Goal: Information Seeking & Learning: Learn about a topic

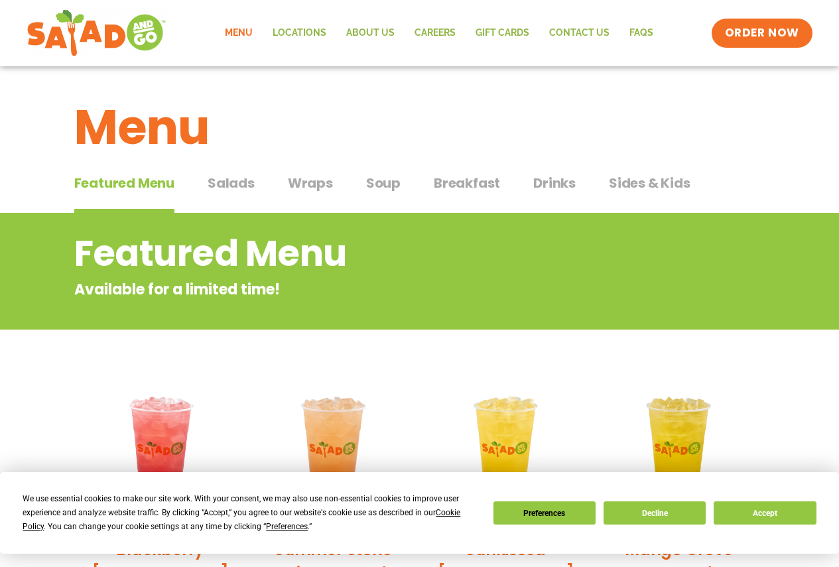
click at [224, 179] on span "Salads" at bounding box center [231, 183] width 47 height 20
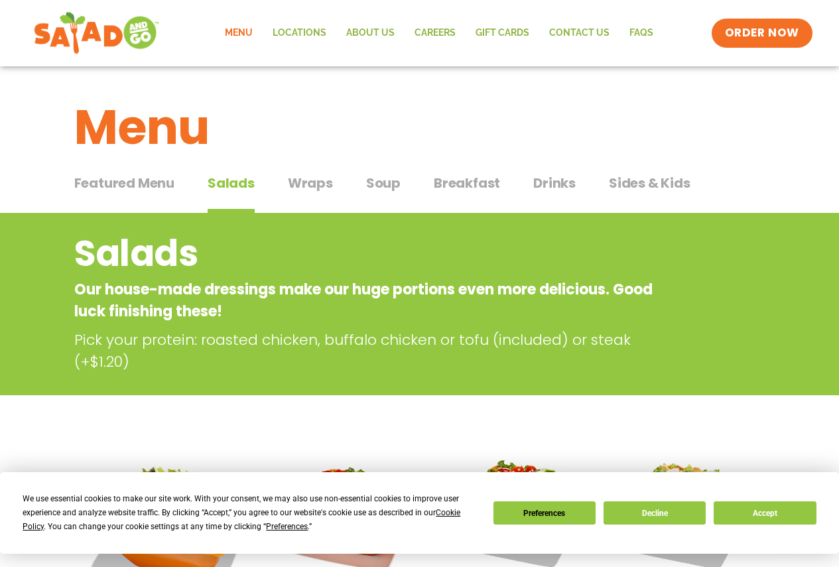
click at [76, 36] on img at bounding box center [96, 33] width 125 height 48
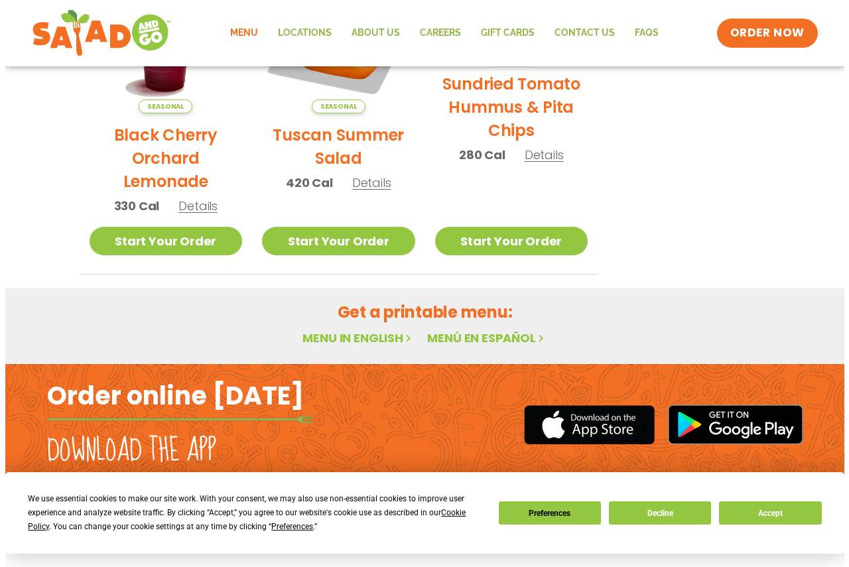
scroll to position [549, 0]
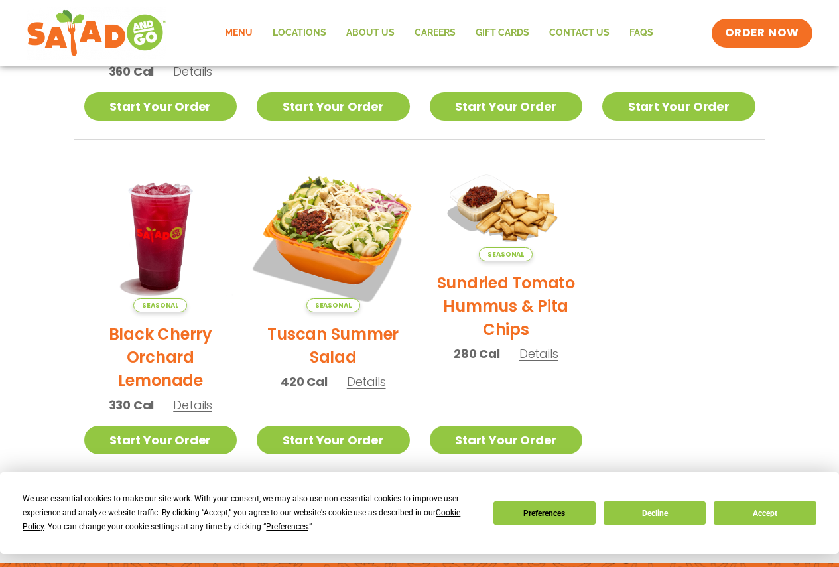
click at [350, 220] on img at bounding box center [334, 236] width 180 height 180
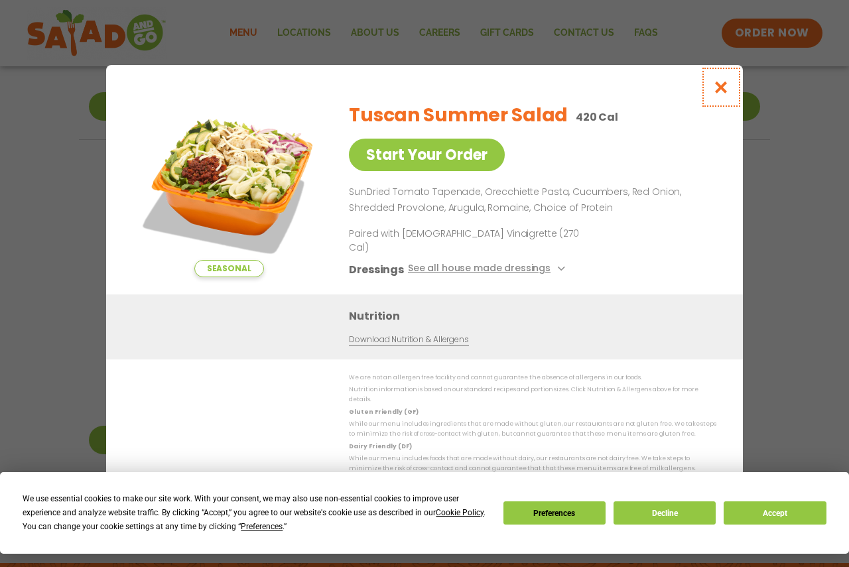
click at [716, 94] on icon "Close modal" at bounding box center [721, 87] width 17 height 14
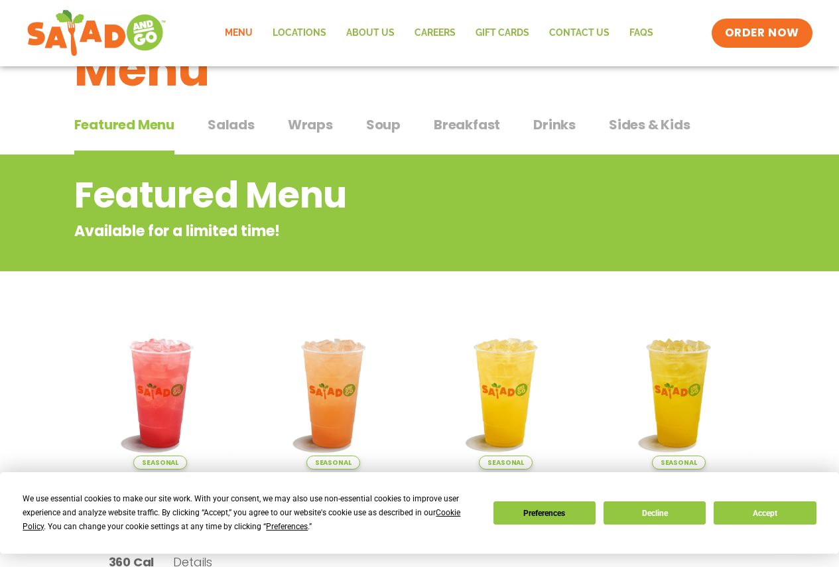
scroll to position [0, 0]
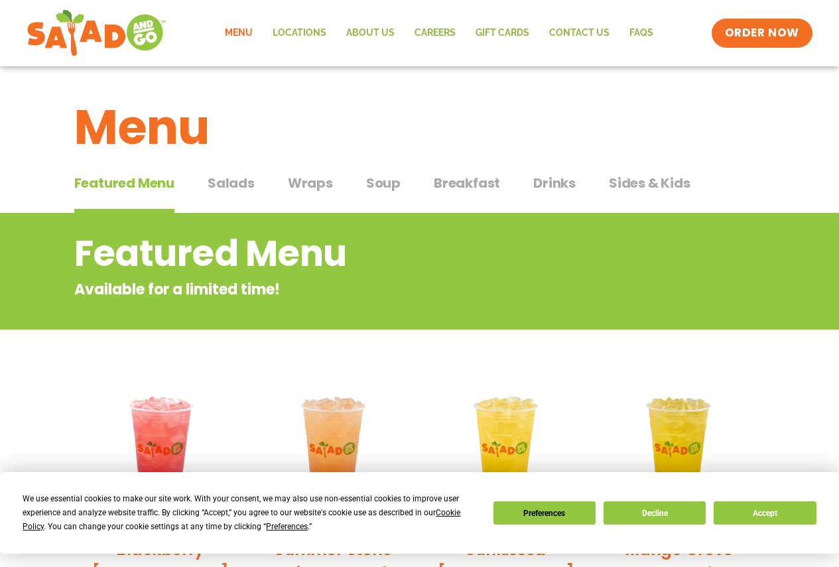
click at [228, 181] on span "Salads" at bounding box center [231, 183] width 47 height 20
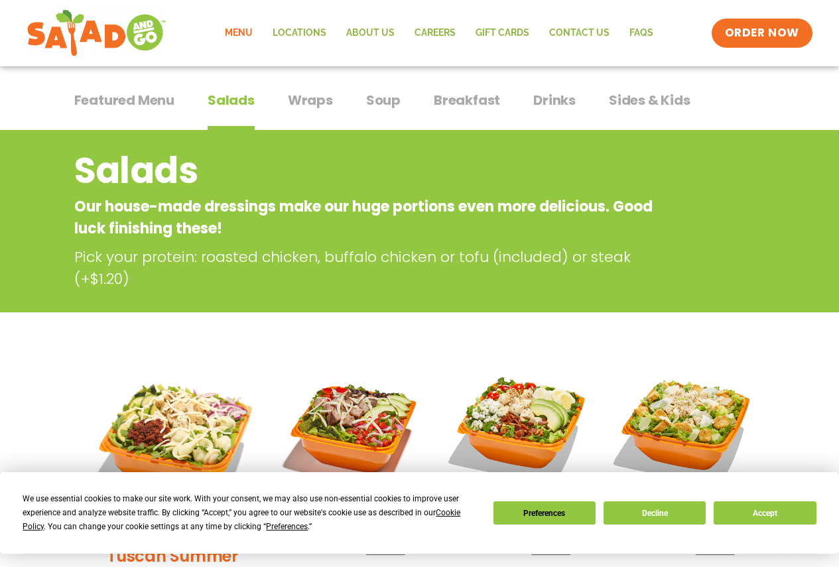
scroll to position [265, 0]
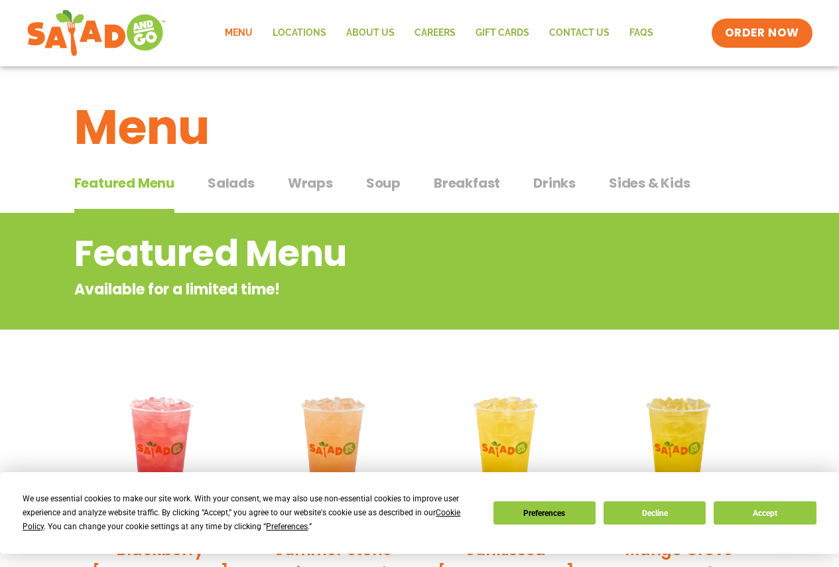
click at [228, 177] on span "Salads" at bounding box center [231, 183] width 47 height 20
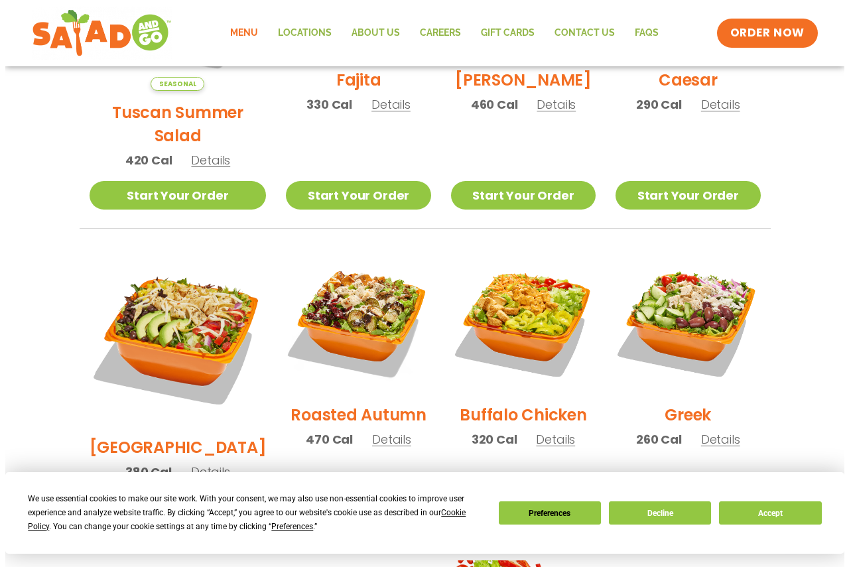
scroll to position [531, 0]
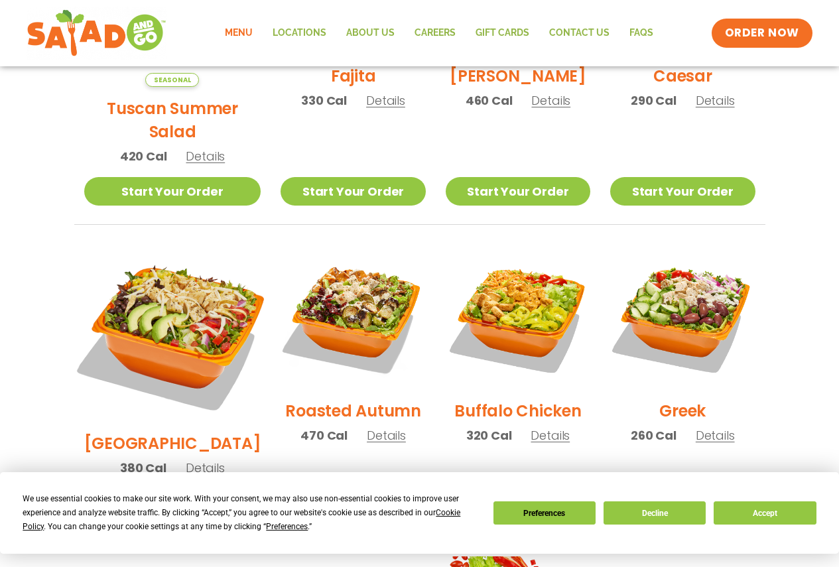
click at [172, 273] on img at bounding box center [172, 334] width 208 height 208
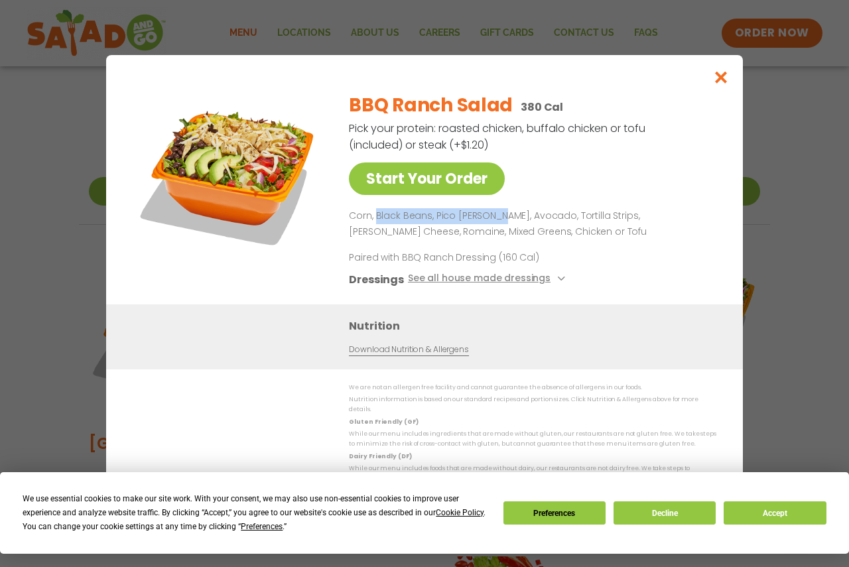
drag, startPoint x: 409, startPoint y: 217, endPoint x: 493, endPoint y: 213, distance: 83.7
click at [493, 213] on p "Corn, Black Beans, Pico [PERSON_NAME], Avocado, Tortilla Strips, [PERSON_NAME] …" at bounding box center [530, 224] width 362 height 32
click at [628, 263] on div "BBQ Ranch Salad 380 Cal Pick your protein: roasted chicken, buffalo chicken or …" at bounding box center [530, 193] width 362 height 223
